Goal: Information Seeking & Learning: Learn about a topic

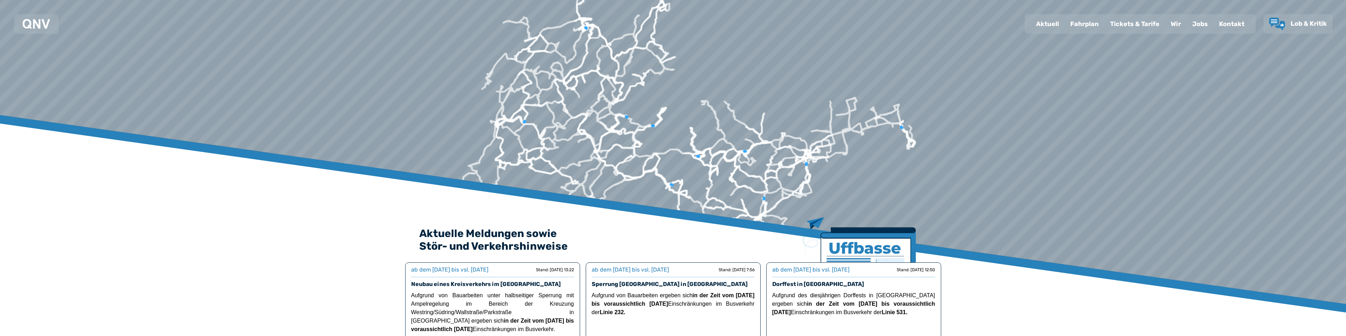
click at [1085, 24] on div "Fahrplan" at bounding box center [1084, 24] width 40 height 18
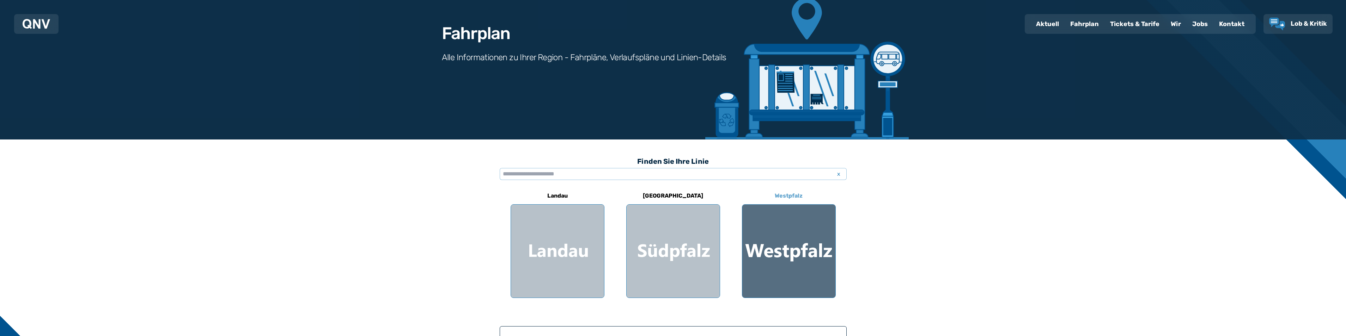
scroll to position [71, 0]
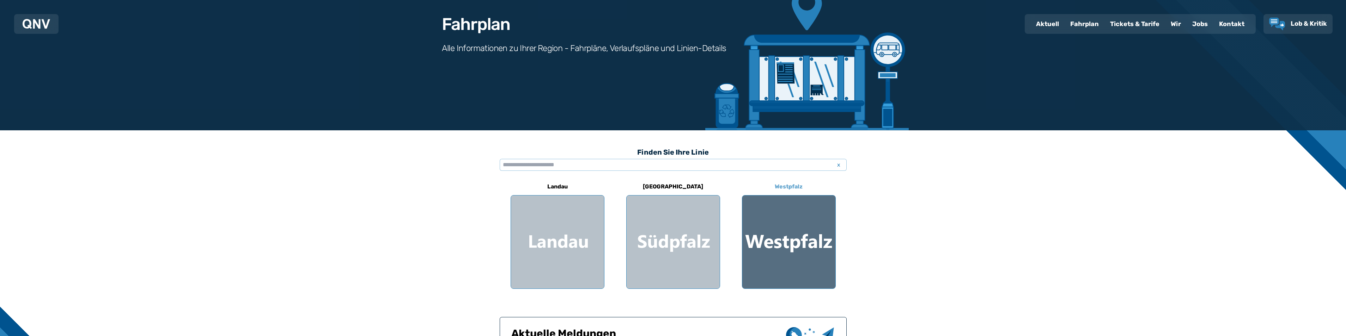
click at [797, 232] on div at bounding box center [788, 242] width 93 height 93
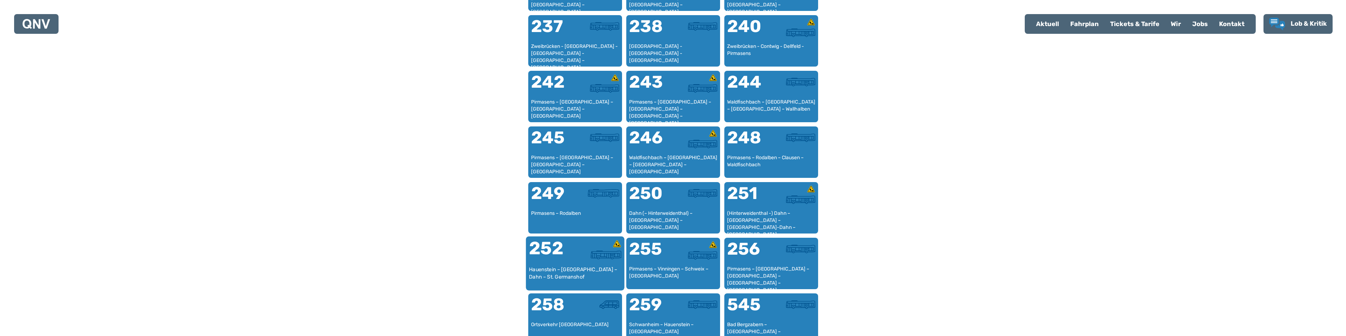
scroll to position [753, 0]
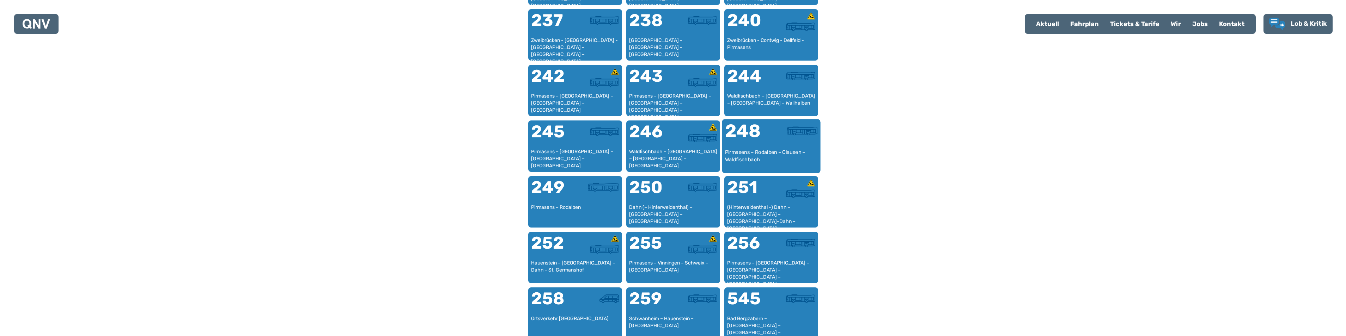
click at [758, 151] on div "Pirmasens – Rodalben – Clausen – Waldfischbach" at bounding box center [771, 160] width 93 height 22
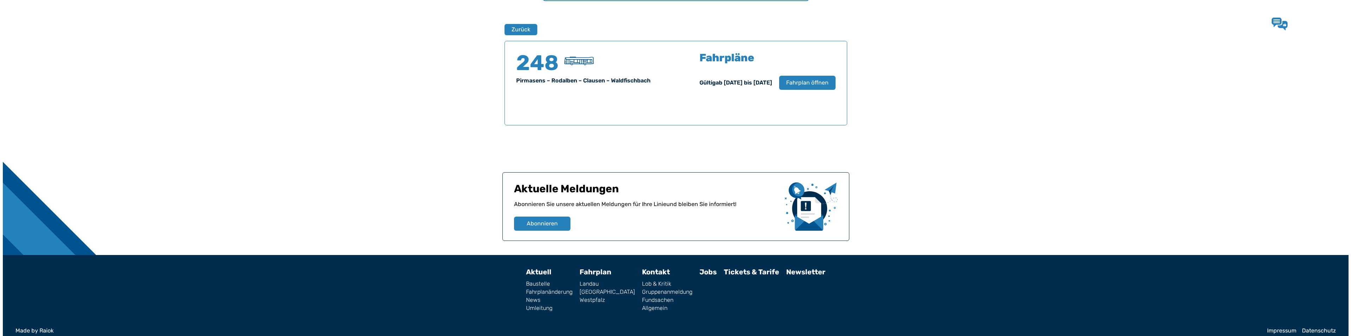
scroll to position [465, 0]
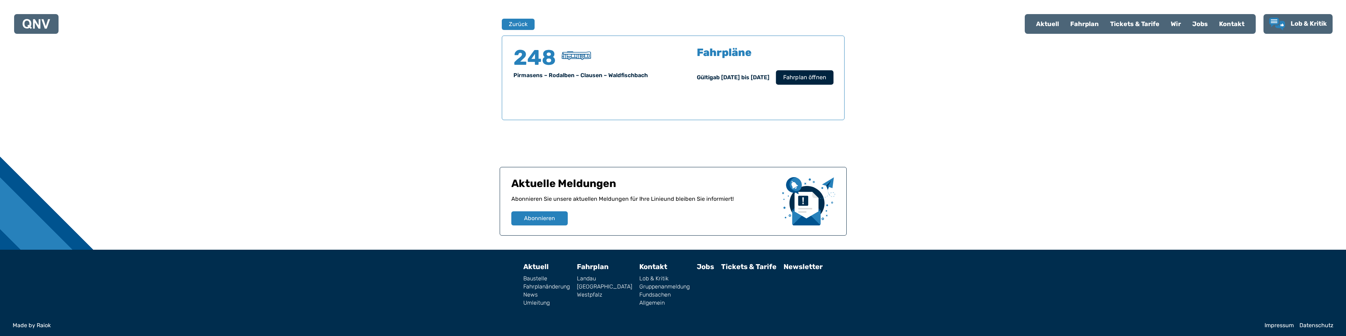
click at [801, 74] on span "Fahrplan öffnen" at bounding box center [804, 77] width 43 height 8
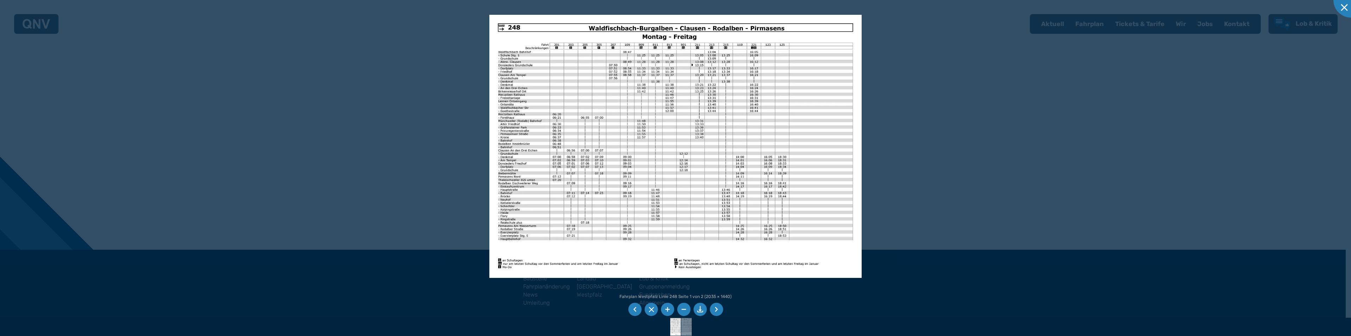
click at [757, 115] on img at bounding box center [675, 146] width 372 height 263
click at [756, 58] on img at bounding box center [675, 146] width 372 height 263
click at [774, 158] on img at bounding box center [675, 146] width 372 height 263
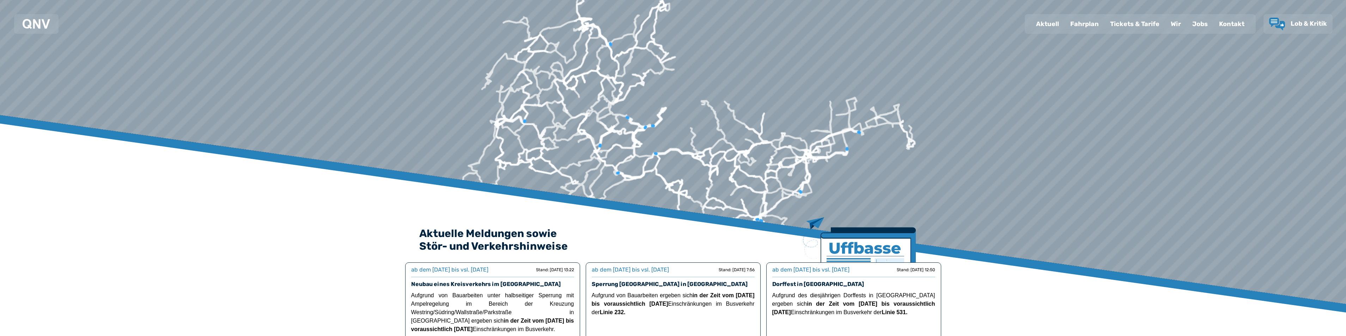
click at [1087, 23] on div "Fahrplan" at bounding box center [1084, 24] width 40 height 18
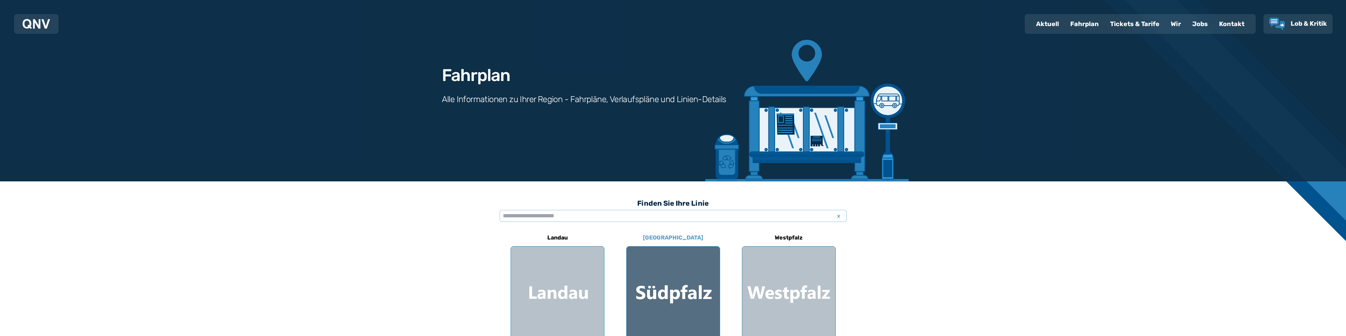
scroll to position [106, 0]
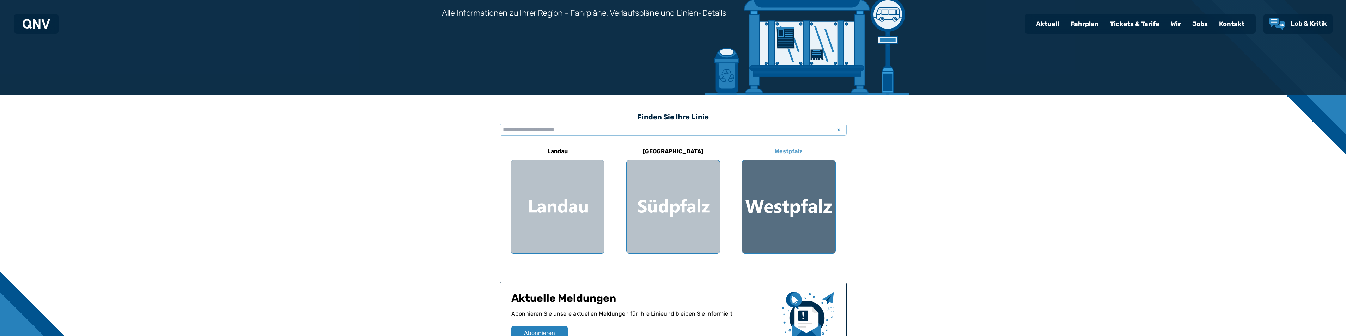
click at [794, 202] on div at bounding box center [788, 206] width 93 height 93
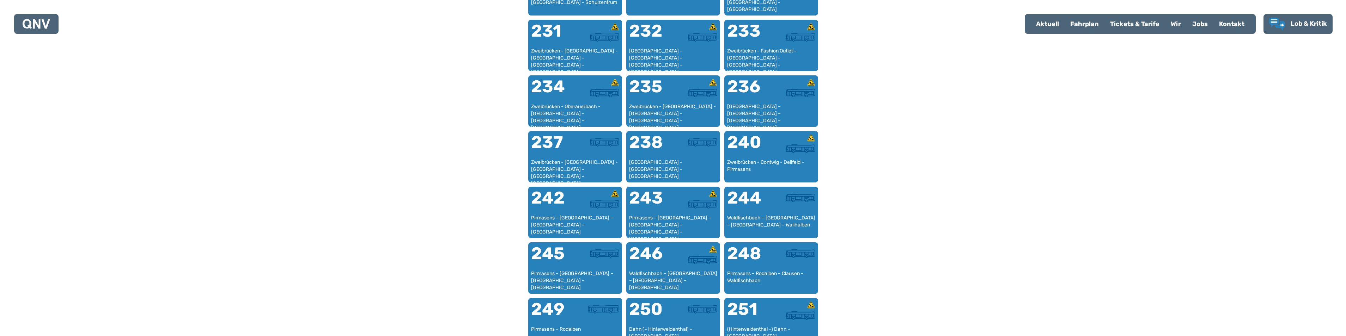
scroll to position [711, 0]
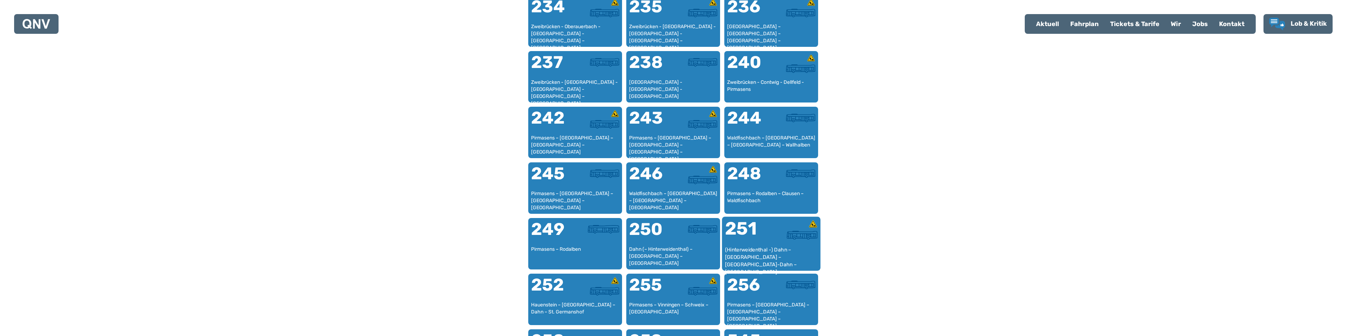
click at [765, 252] on div "(Hinterweidenthal -) Dahn – [GEOGRAPHIC_DATA] – [GEOGRAPHIC_DATA]-Dahn – [GEOGR…" at bounding box center [771, 257] width 93 height 22
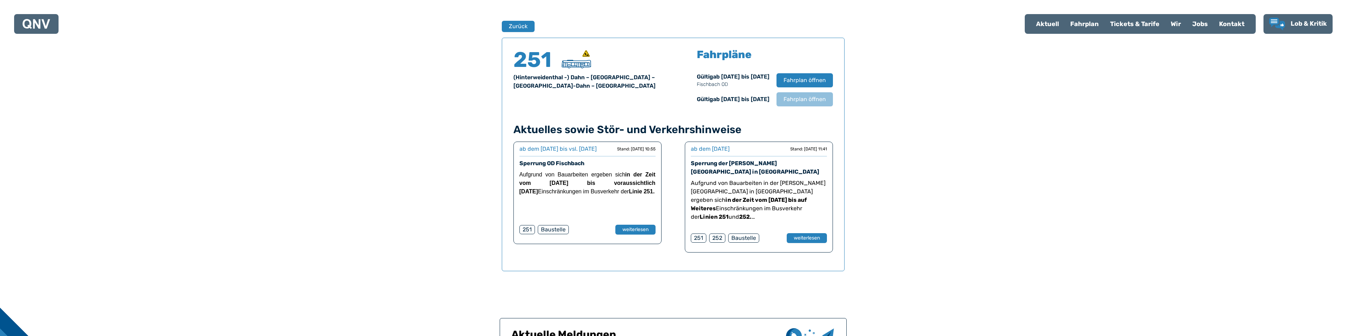
scroll to position [465, 0]
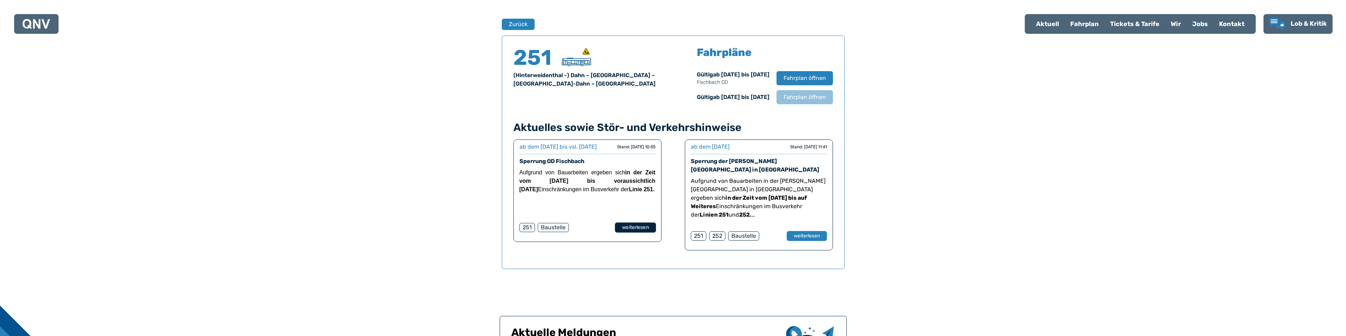
click at [634, 233] on button "weiterlesen" at bounding box center [635, 228] width 41 height 10
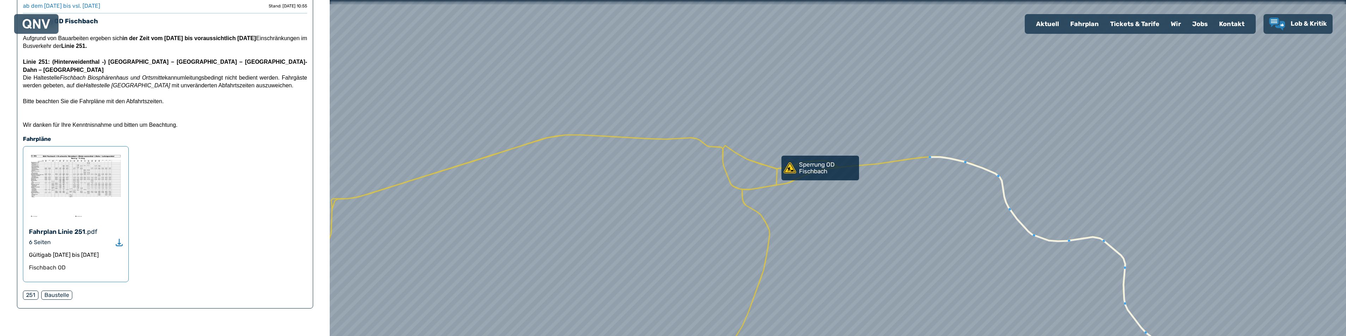
scroll to position [106, 0]
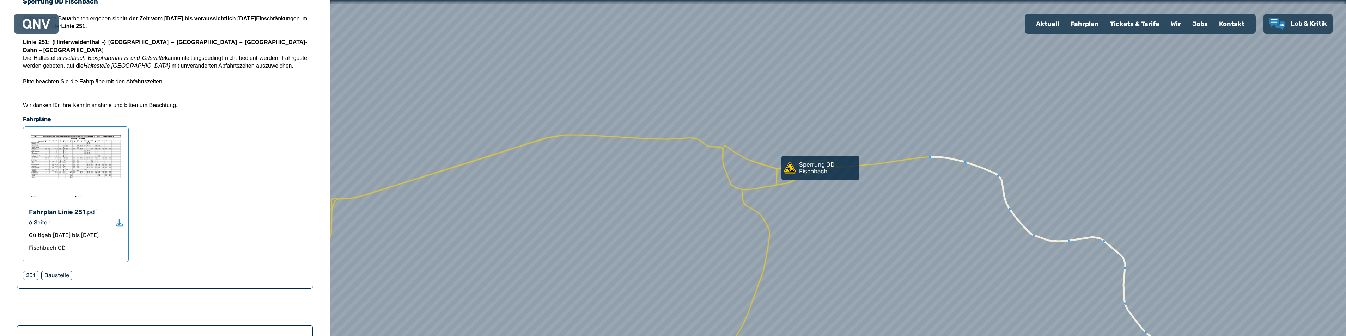
click at [118, 224] on use "Download" at bounding box center [119, 222] width 7 height 7
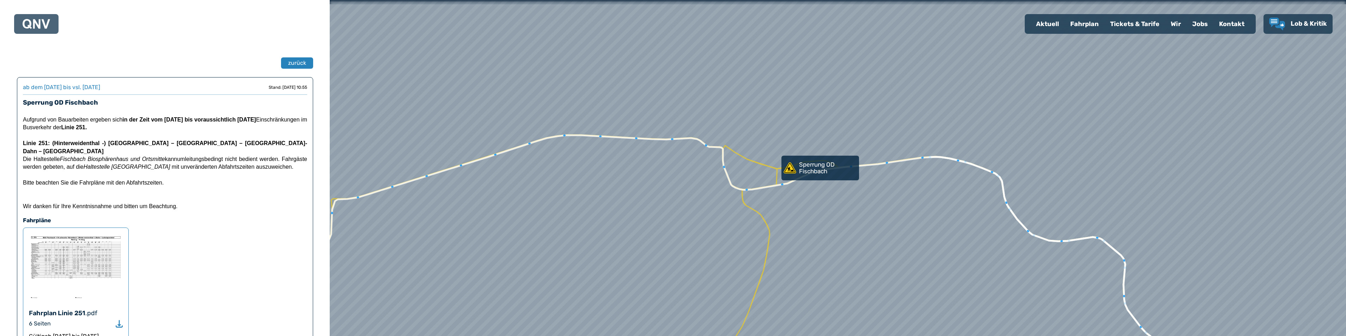
scroll to position [0, 0]
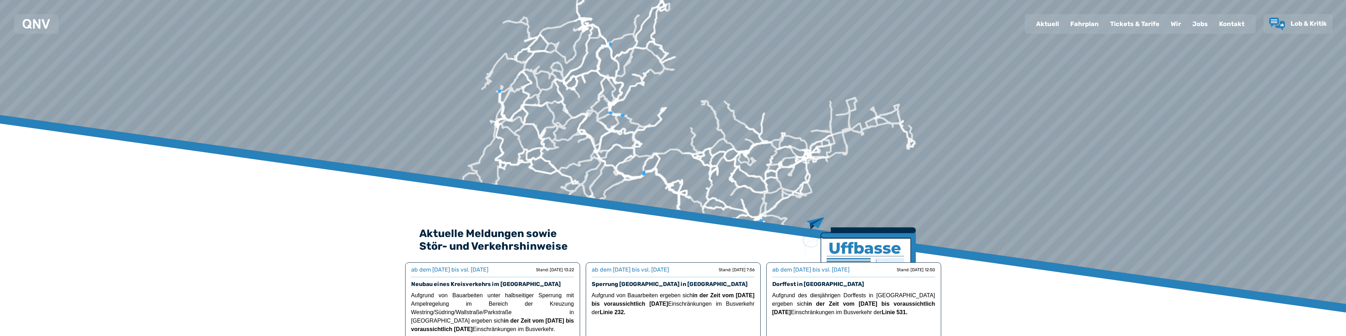
click at [1086, 24] on div "Fahrplan" at bounding box center [1084, 24] width 40 height 18
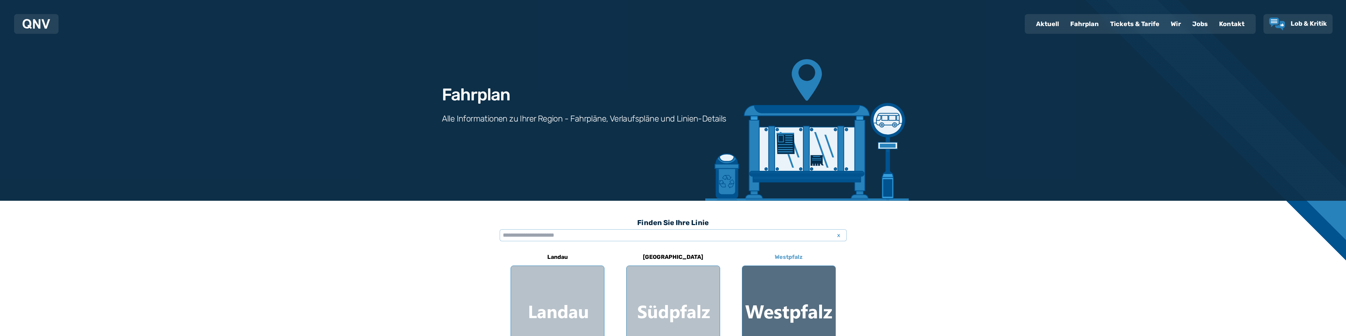
click at [794, 307] on div at bounding box center [788, 312] width 93 height 93
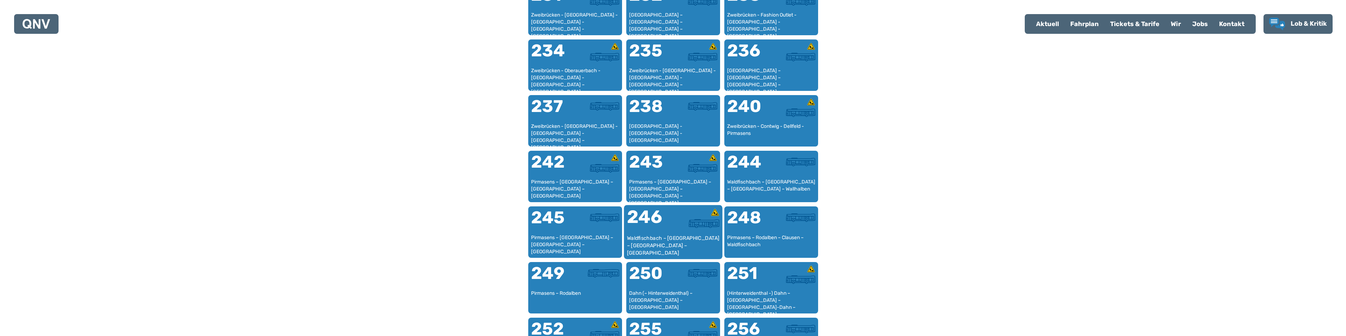
scroll to position [746, 0]
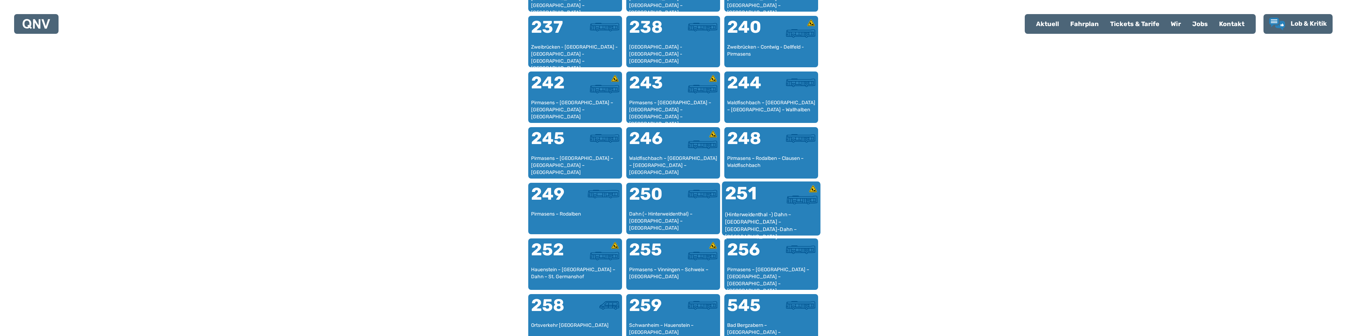
click at [747, 221] on div "(Hinterweidenthal -) Dahn – [GEOGRAPHIC_DATA] – [GEOGRAPHIC_DATA]-Dahn – [GEOGR…" at bounding box center [771, 222] width 93 height 22
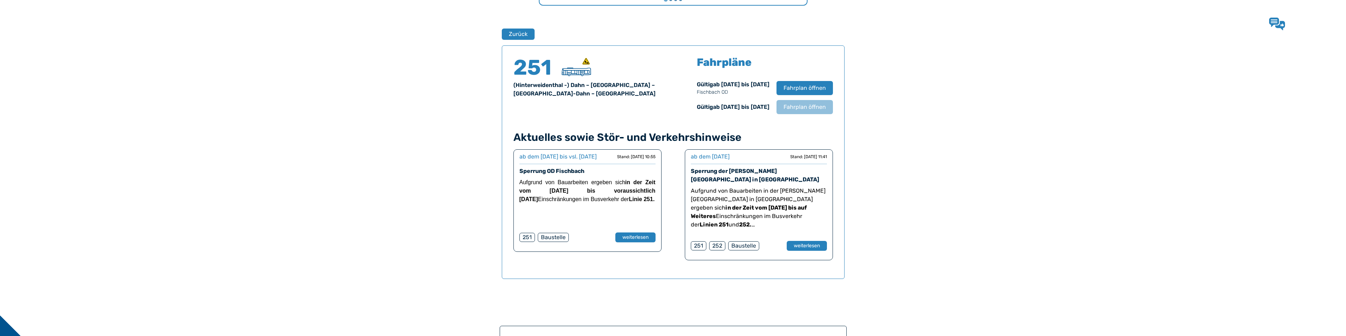
scroll to position [465, 0]
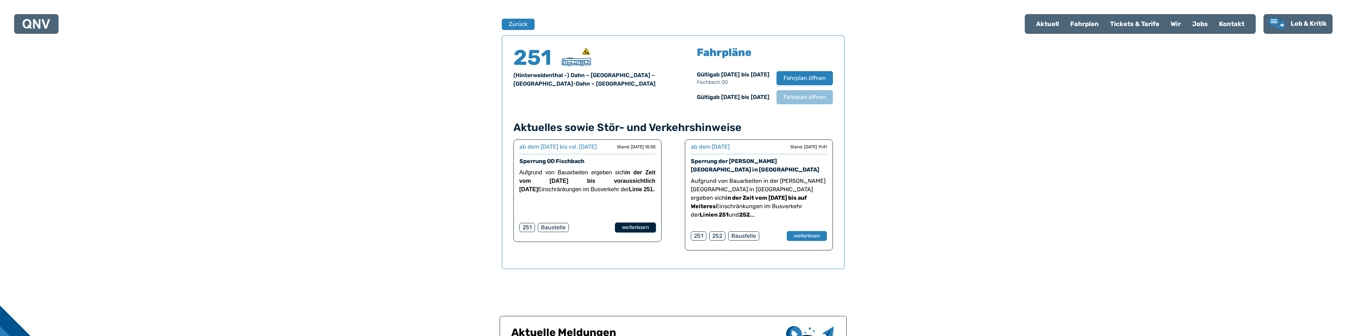
click at [636, 233] on button "weiterlesen" at bounding box center [635, 228] width 41 height 10
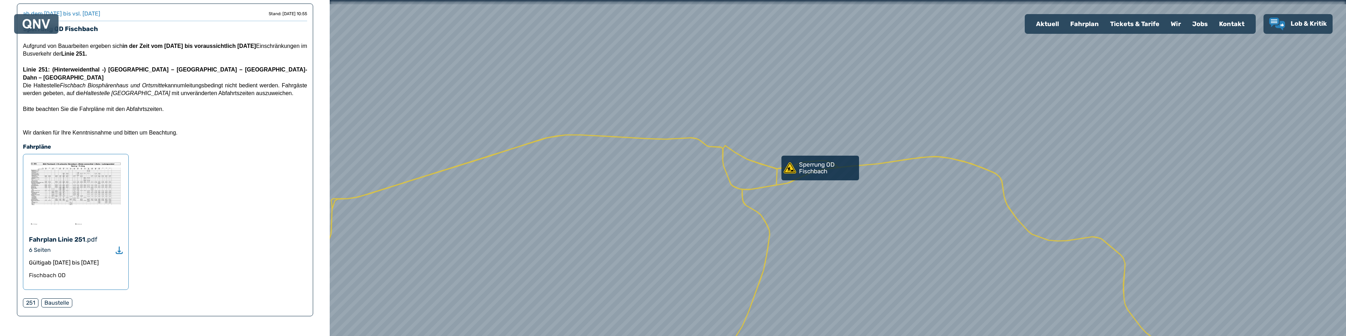
scroll to position [106, 0]
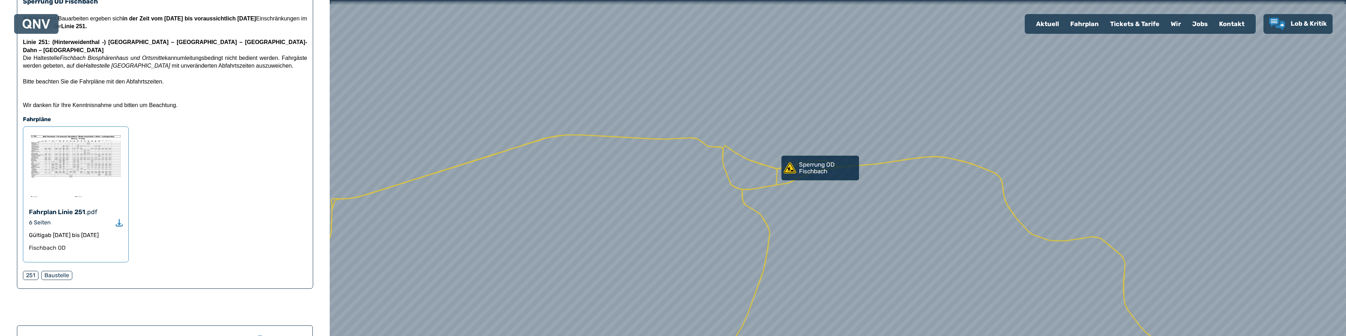
click at [120, 224] on use "Download" at bounding box center [119, 222] width 7 height 7
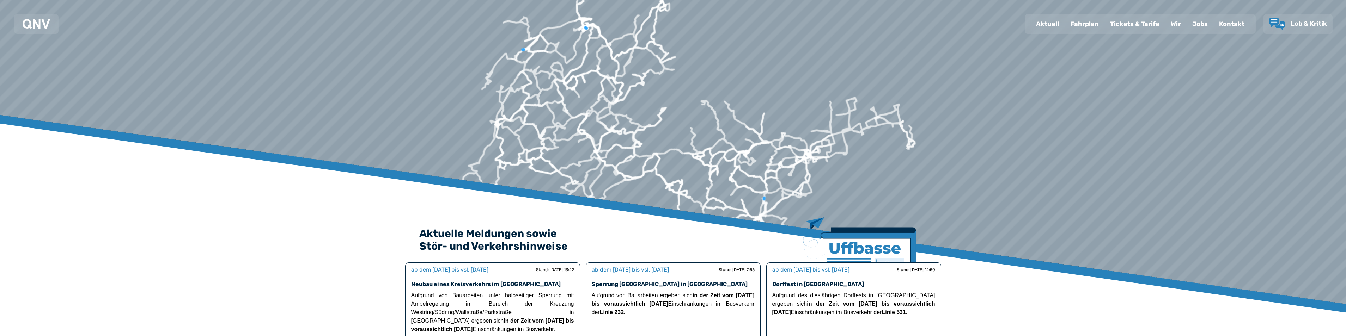
click at [1083, 24] on div "Fahrplan" at bounding box center [1084, 24] width 40 height 18
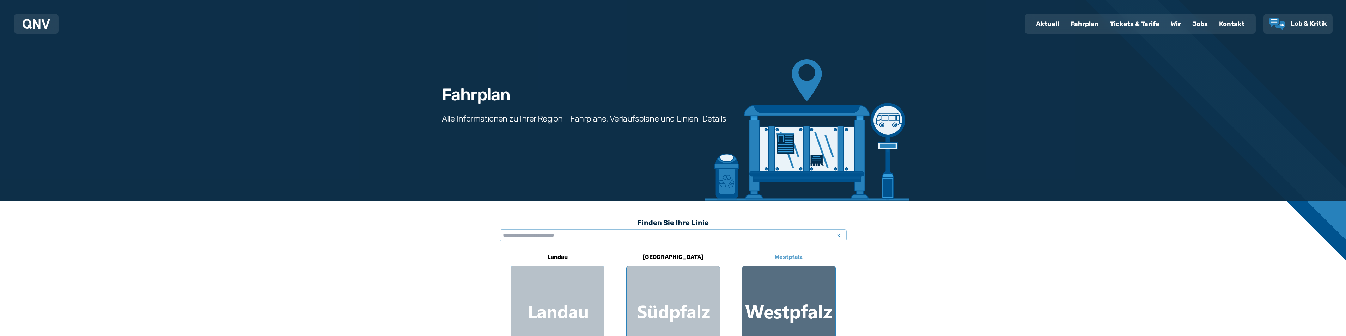
click at [776, 300] on div at bounding box center [788, 312] width 93 height 93
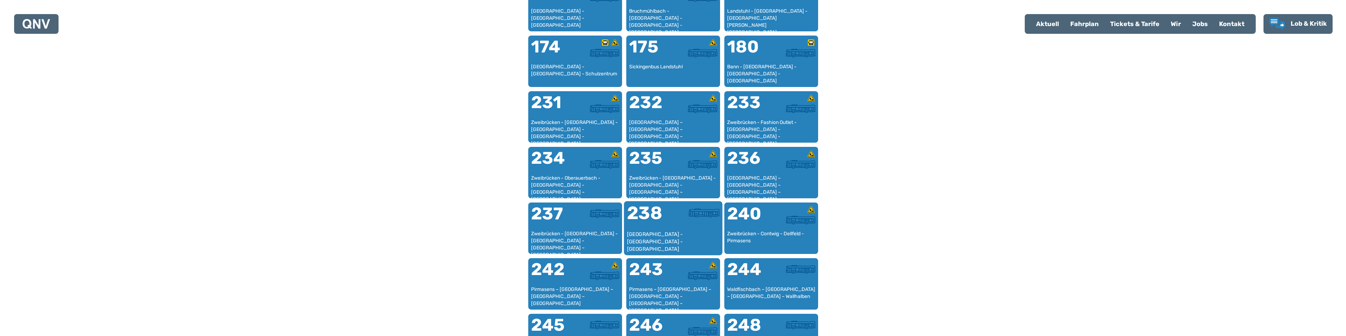
scroll to position [570, 0]
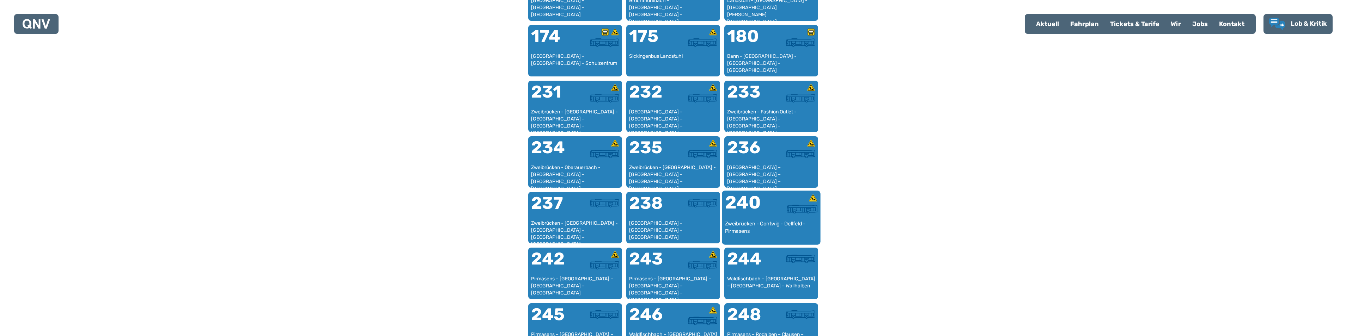
click at [747, 224] on div "Zweibrücken - Contwig - Dellfeld - Pirmasens" at bounding box center [771, 231] width 93 height 22
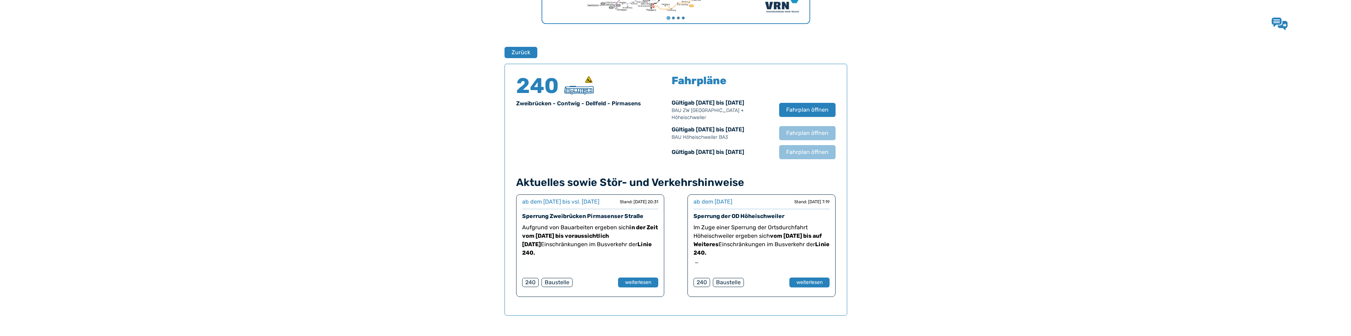
scroll to position [465, 0]
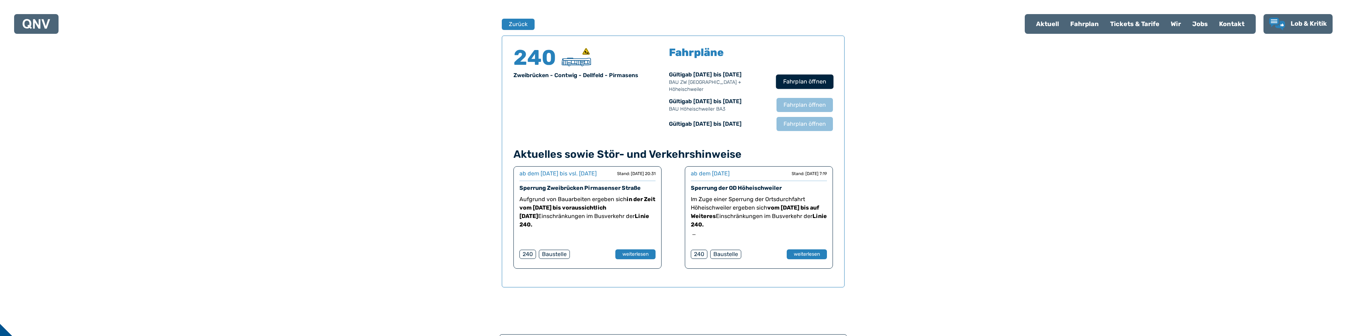
click at [802, 80] on span "Fahrplan öffnen" at bounding box center [804, 82] width 43 height 8
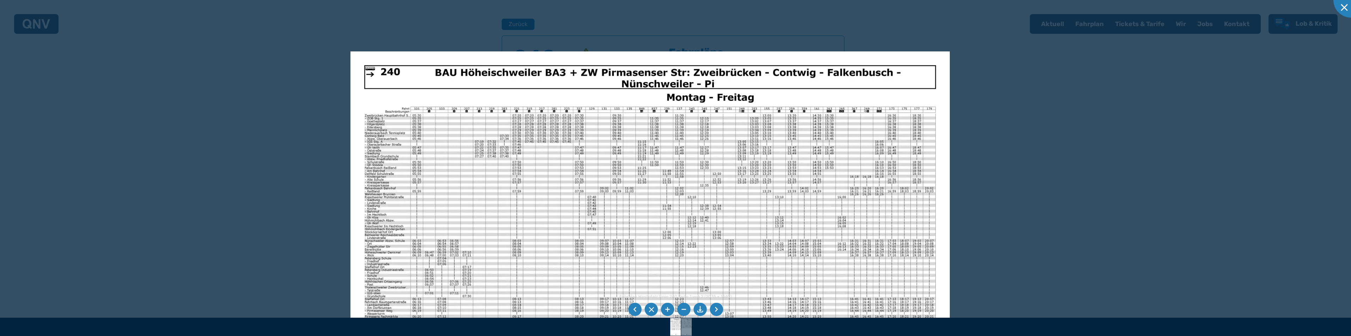
click at [790, 150] on img at bounding box center [649, 263] width 599 height 424
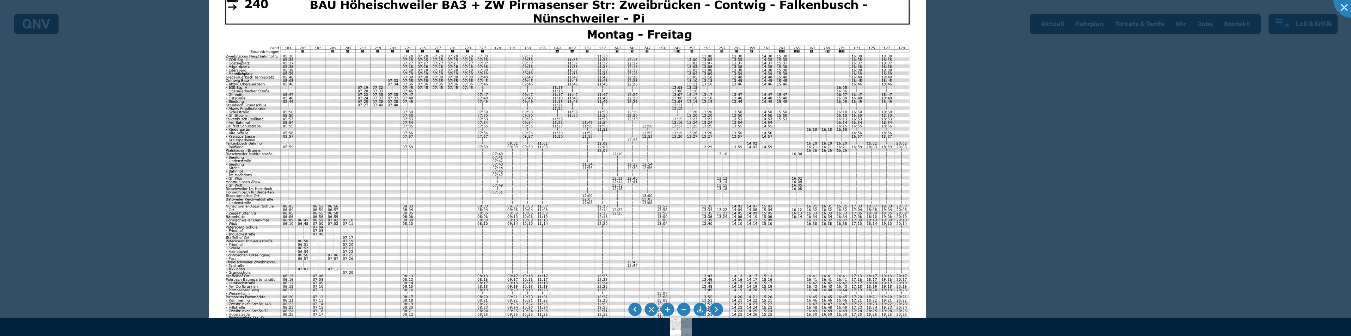
click at [776, 119] on img at bounding box center [567, 234] width 717 height 508
click at [845, 90] on img at bounding box center [567, 234] width 717 height 508
click at [831, 89] on img at bounding box center [567, 234] width 717 height 508
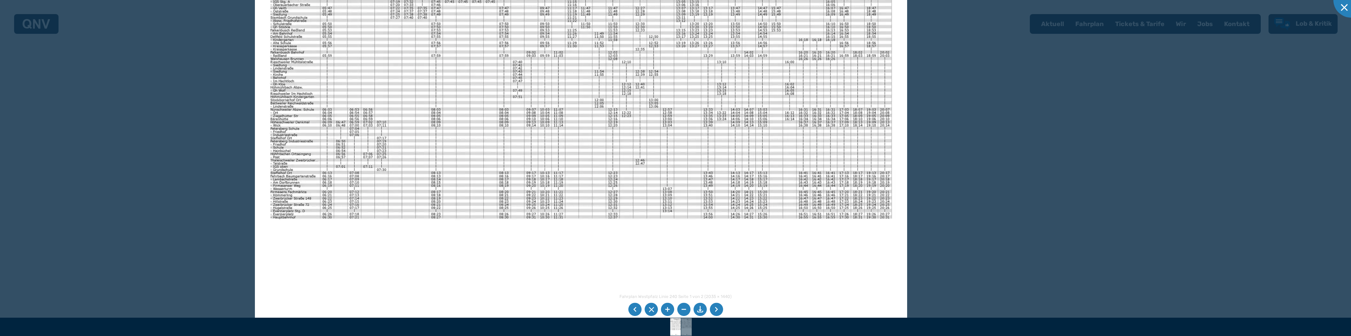
click at [865, 105] on img at bounding box center [581, 133] width 652 height 461
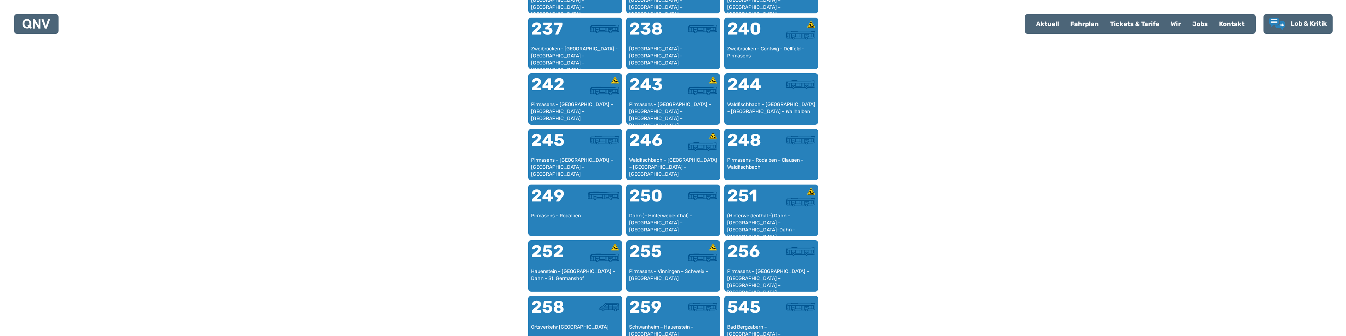
scroll to position [746, 0]
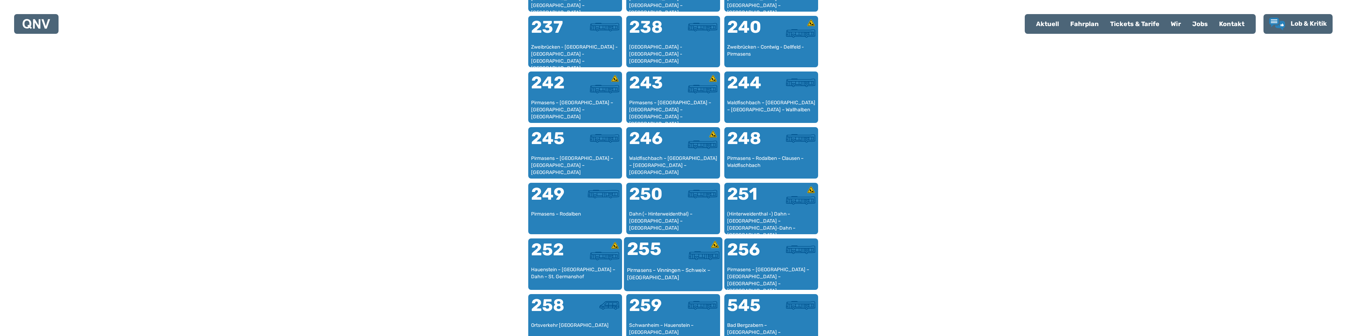
click at [673, 257] on div at bounding box center [696, 255] width 46 height 9
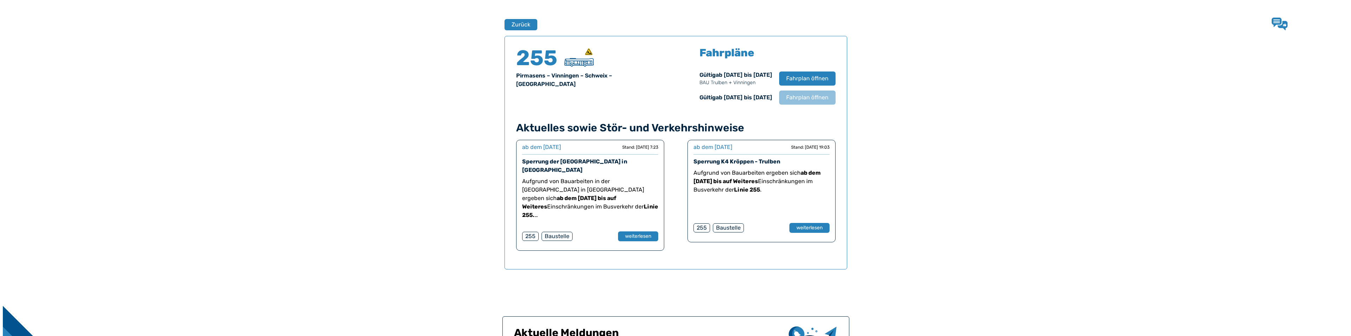
scroll to position [465, 0]
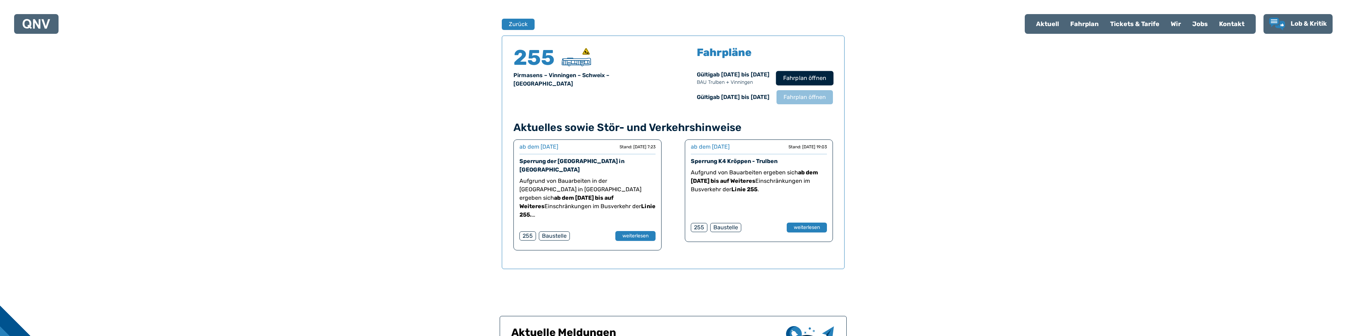
click at [816, 77] on span "Fahrplan öffnen" at bounding box center [804, 78] width 43 height 8
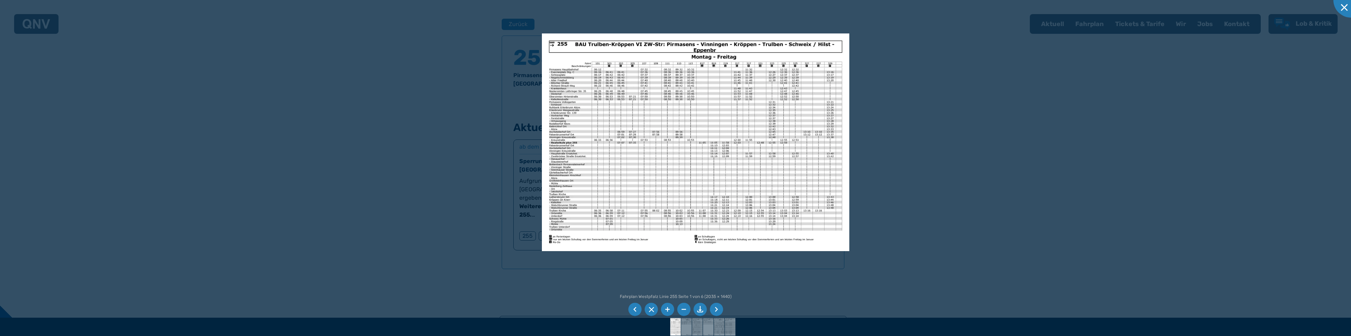
click at [721, 310] on li at bounding box center [716, 309] width 13 height 13
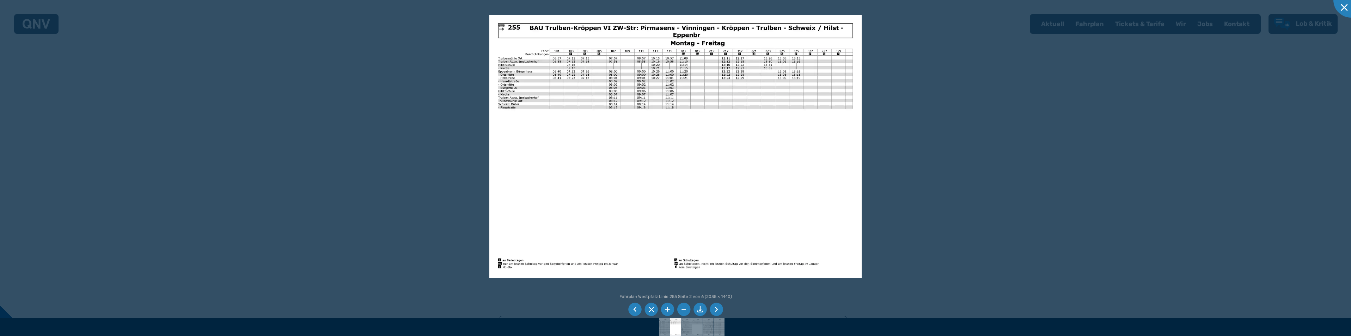
click at [719, 308] on li at bounding box center [716, 309] width 13 height 13
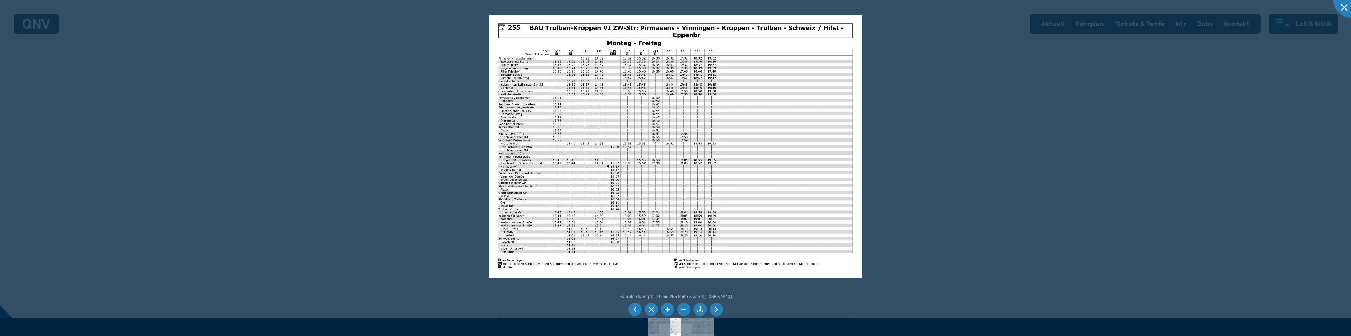
click at [687, 64] on img at bounding box center [675, 146] width 372 height 263
